Goal: Find contact information: Find contact information

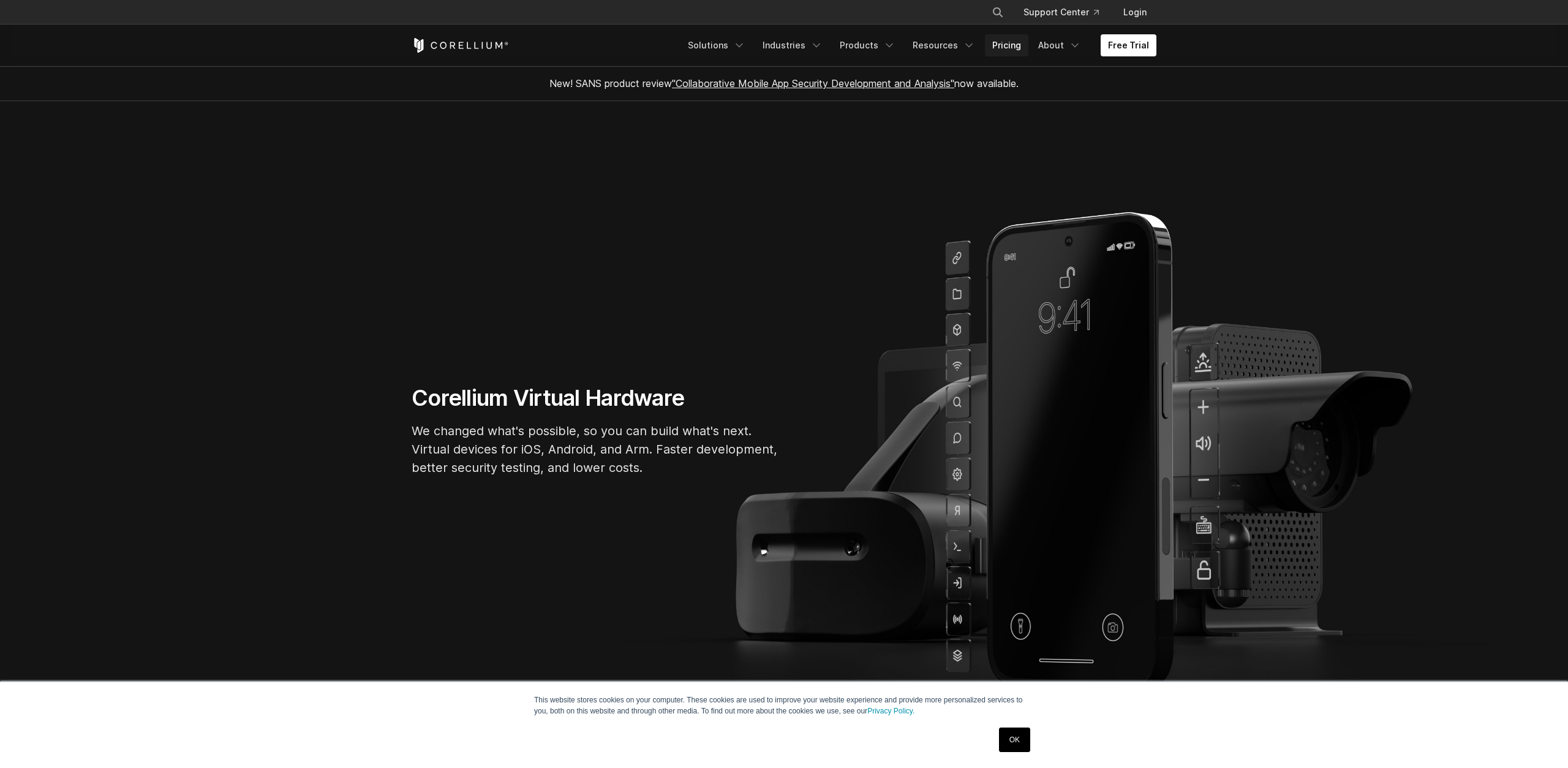
click at [1000, 49] on link "Pricing" at bounding box center [1006, 45] width 43 height 22
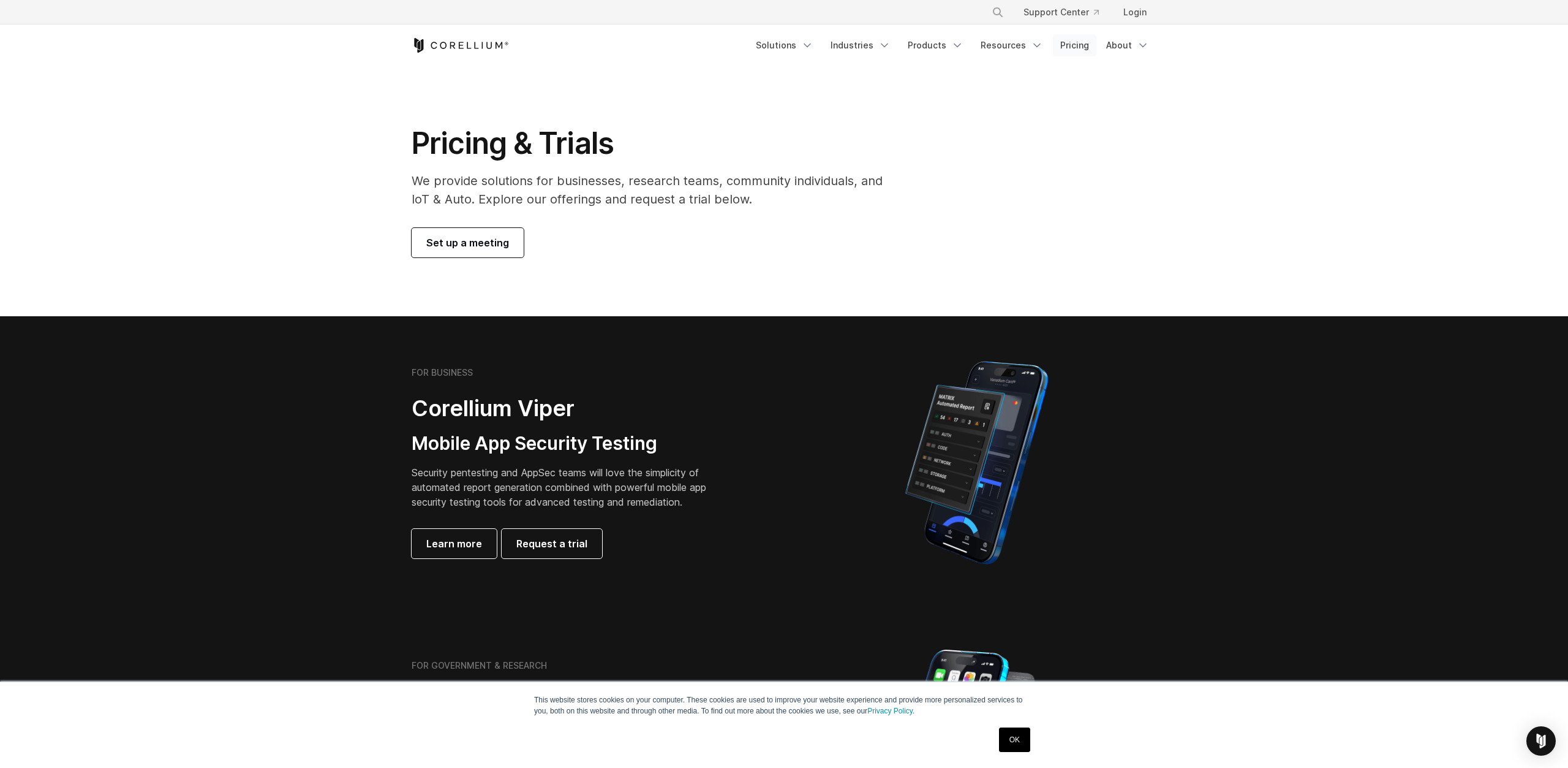
click at [1079, 40] on link "Pricing" at bounding box center [1074, 45] width 43 height 22
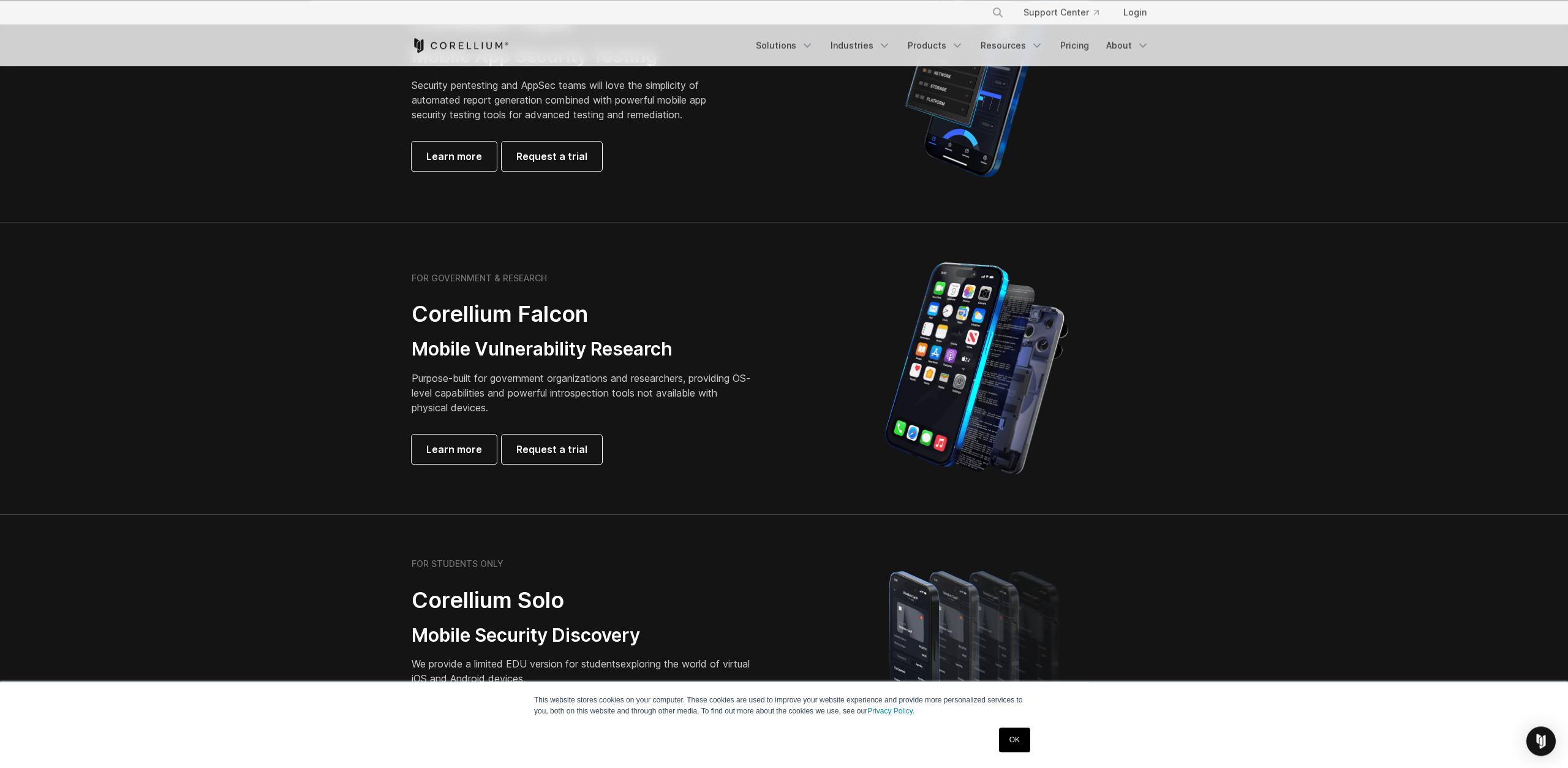
scroll to position [383, 0]
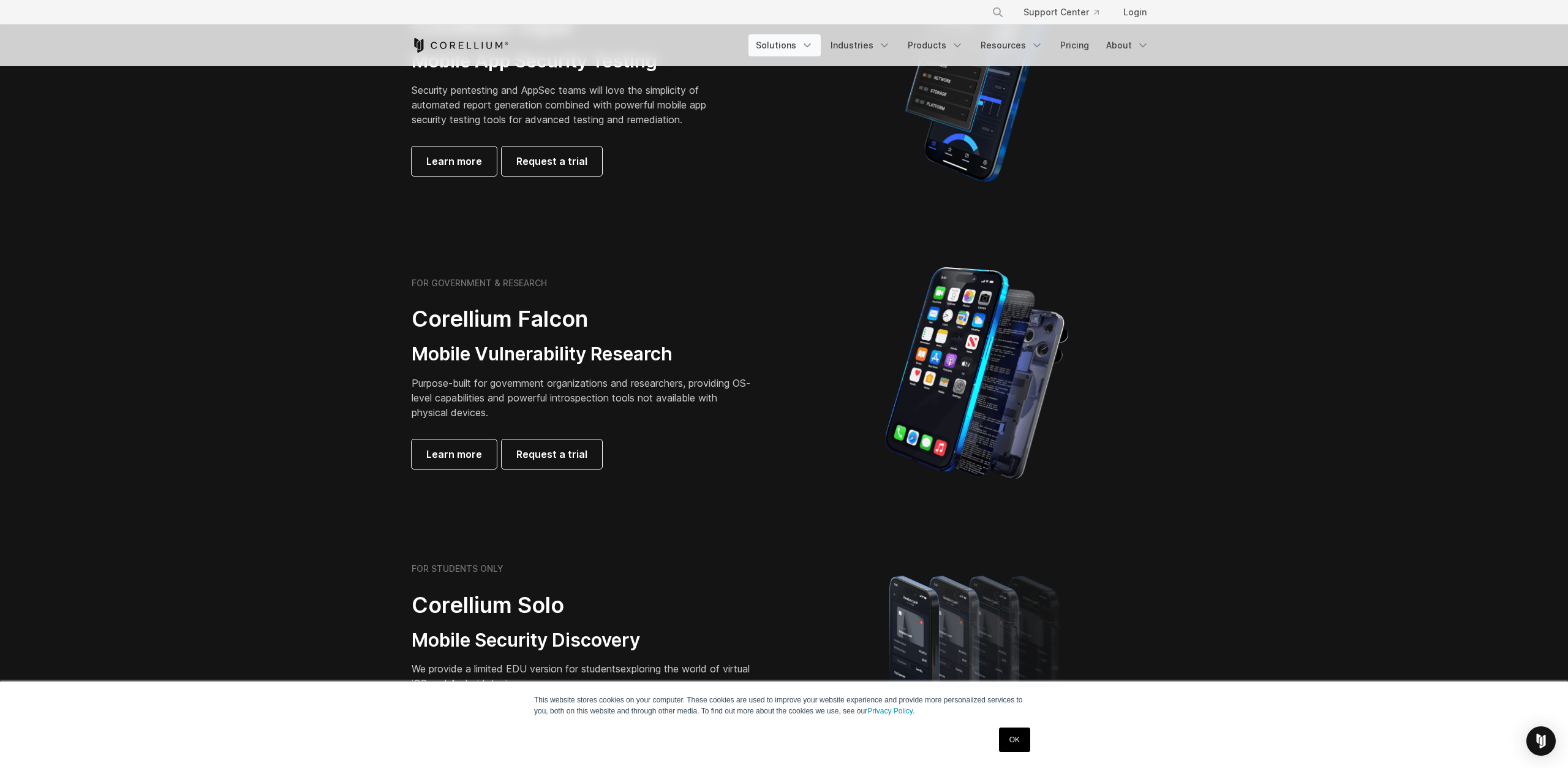
click at [798, 47] on link "Solutions" at bounding box center [784, 45] width 72 height 22
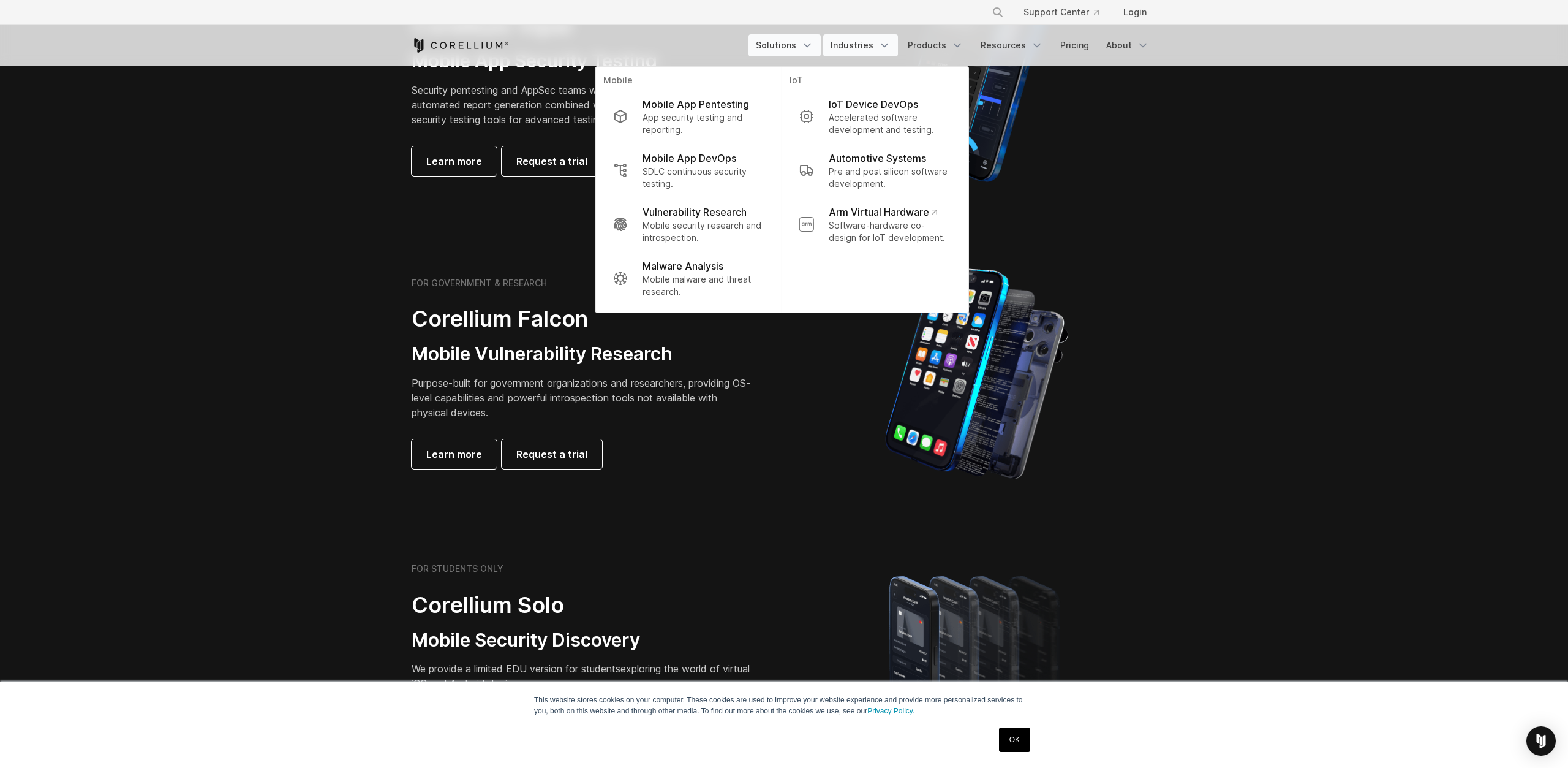
click at [870, 41] on link "Industries" at bounding box center [860, 45] width 75 height 22
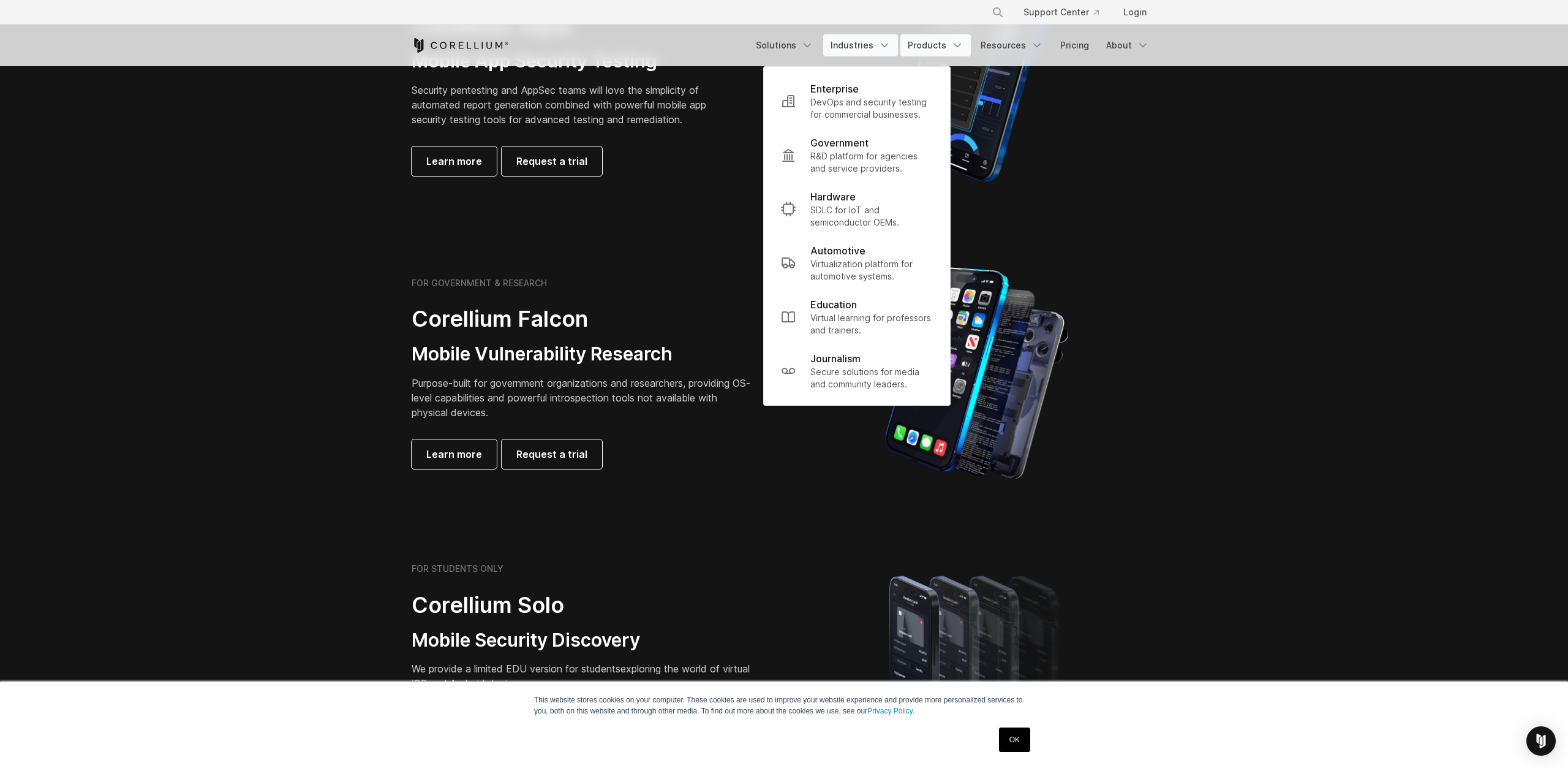
click at [925, 51] on link "Products" at bounding box center [935, 45] width 71 height 22
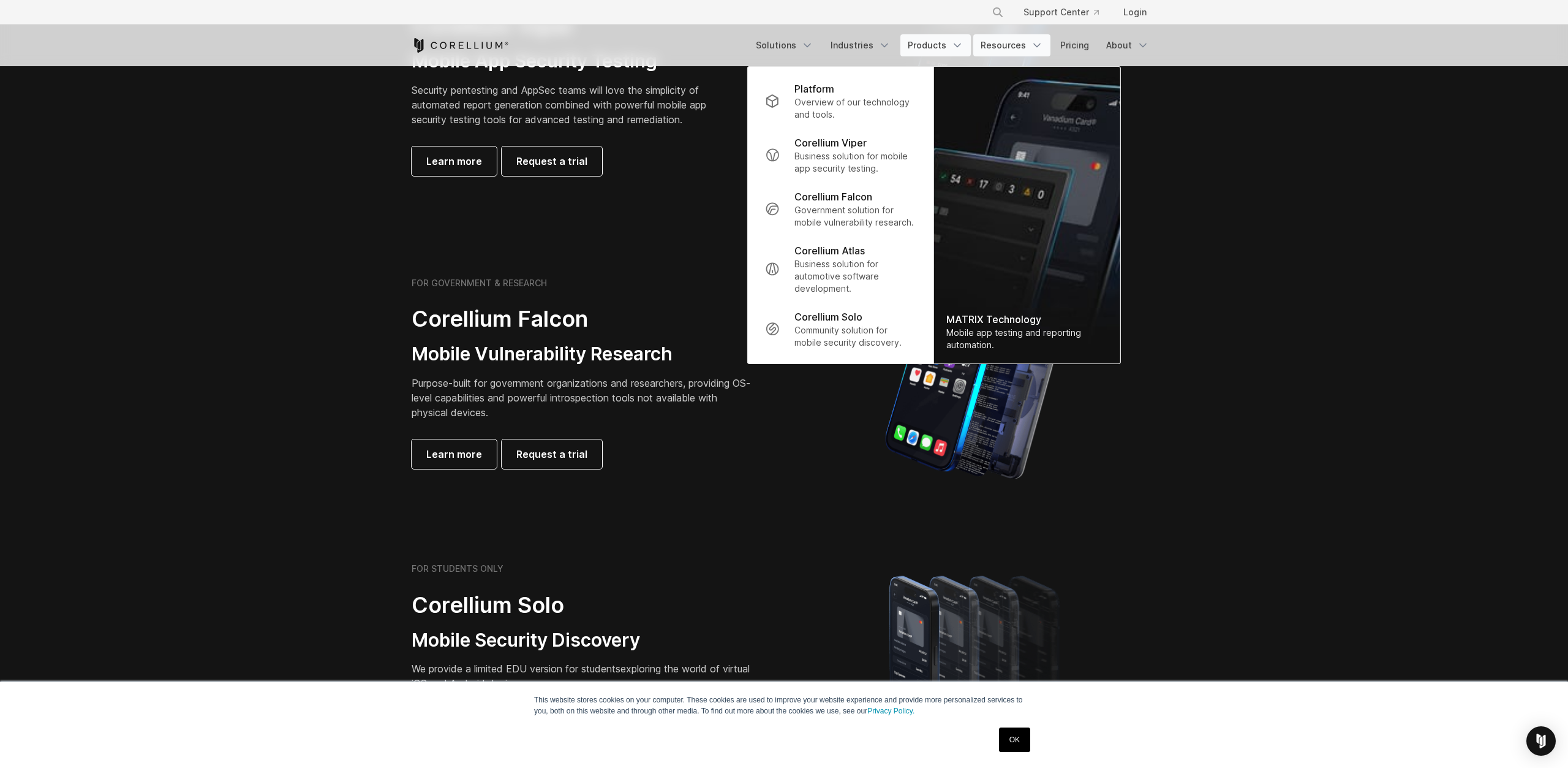
click at [999, 51] on link "Resources" at bounding box center [1012, 45] width 78 height 22
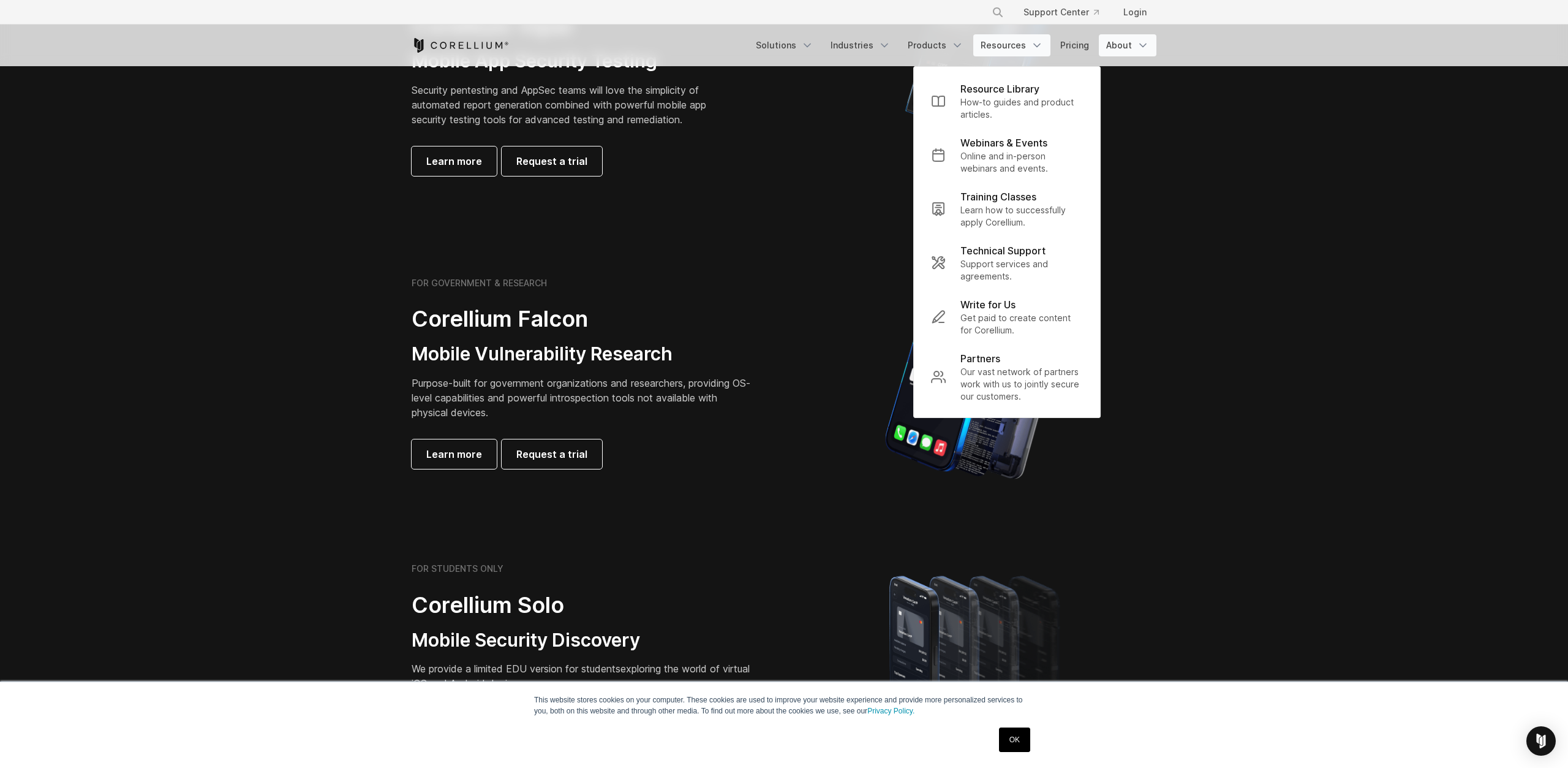
click at [1131, 45] on link "About" at bounding box center [1126, 45] width 57 height 22
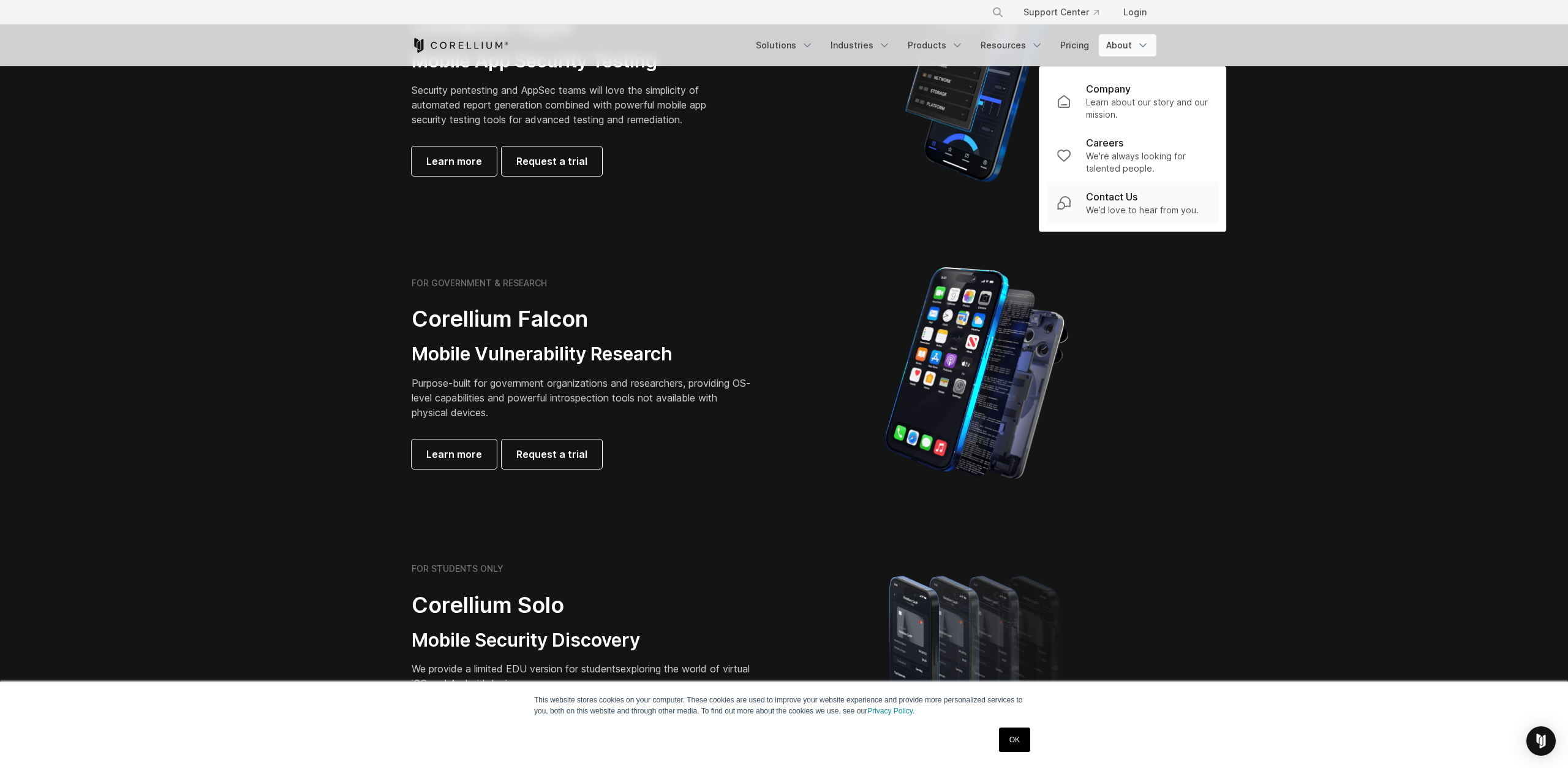
click at [1156, 211] on p "We’d love to hear from you." at bounding box center [1142, 210] width 113 height 12
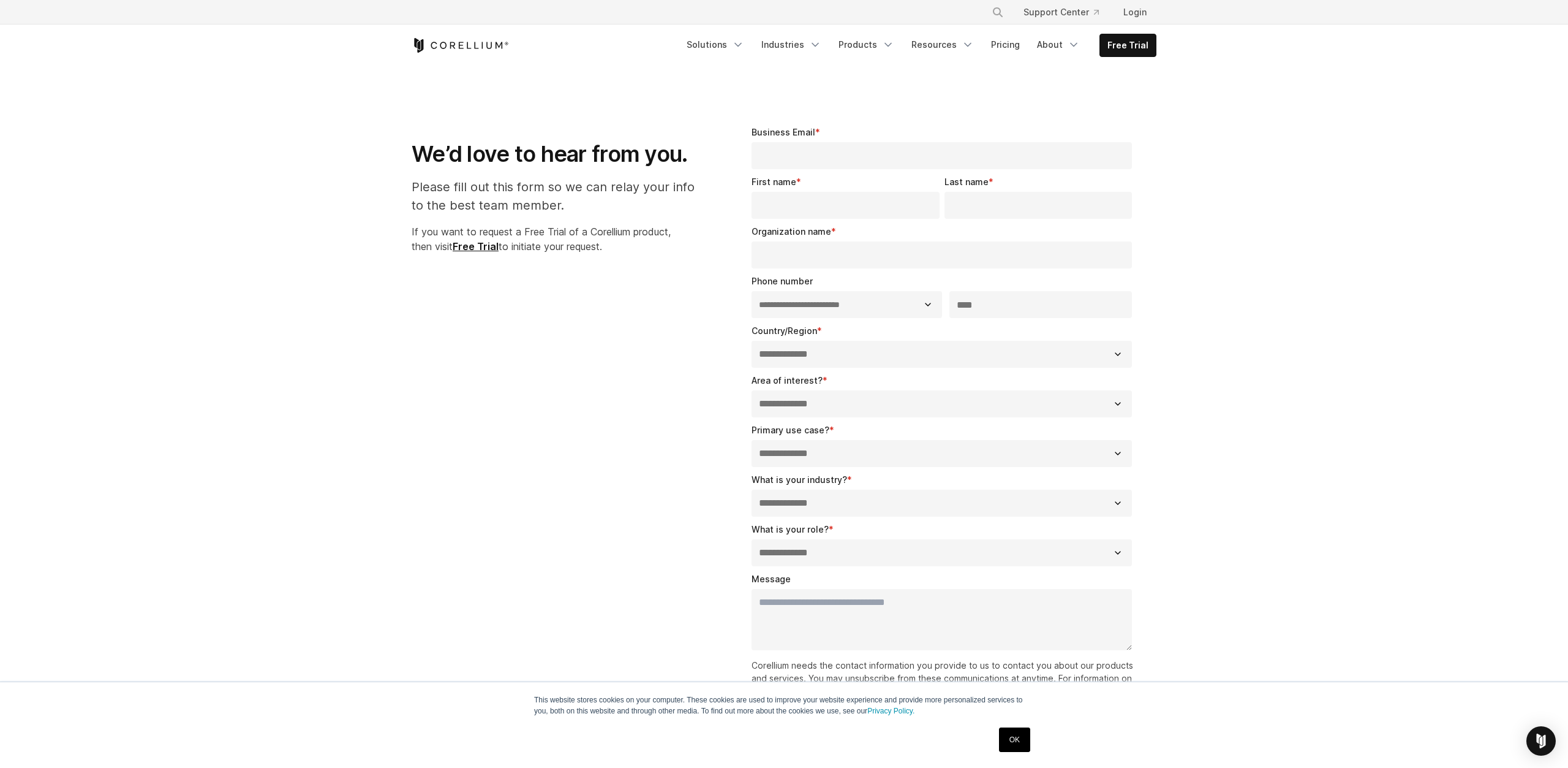
select select "**"
click at [1054, 45] on link "About" at bounding box center [1058, 44] width 57 height 22
click at [1299, 294] on section "**********" at bounding box center [784, 477] width 1568 height 820
